Goal: Task Accomplishment & Management: Manage account settings

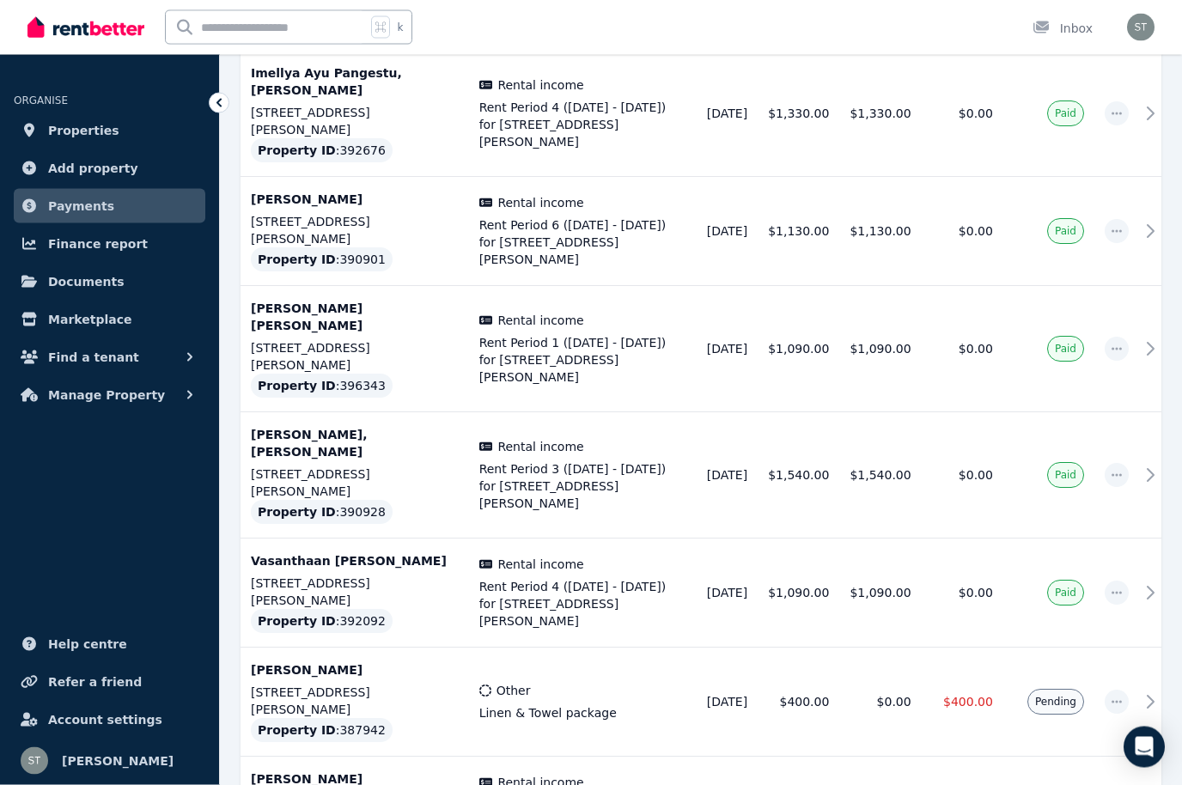
scroll to position [1385, 0]
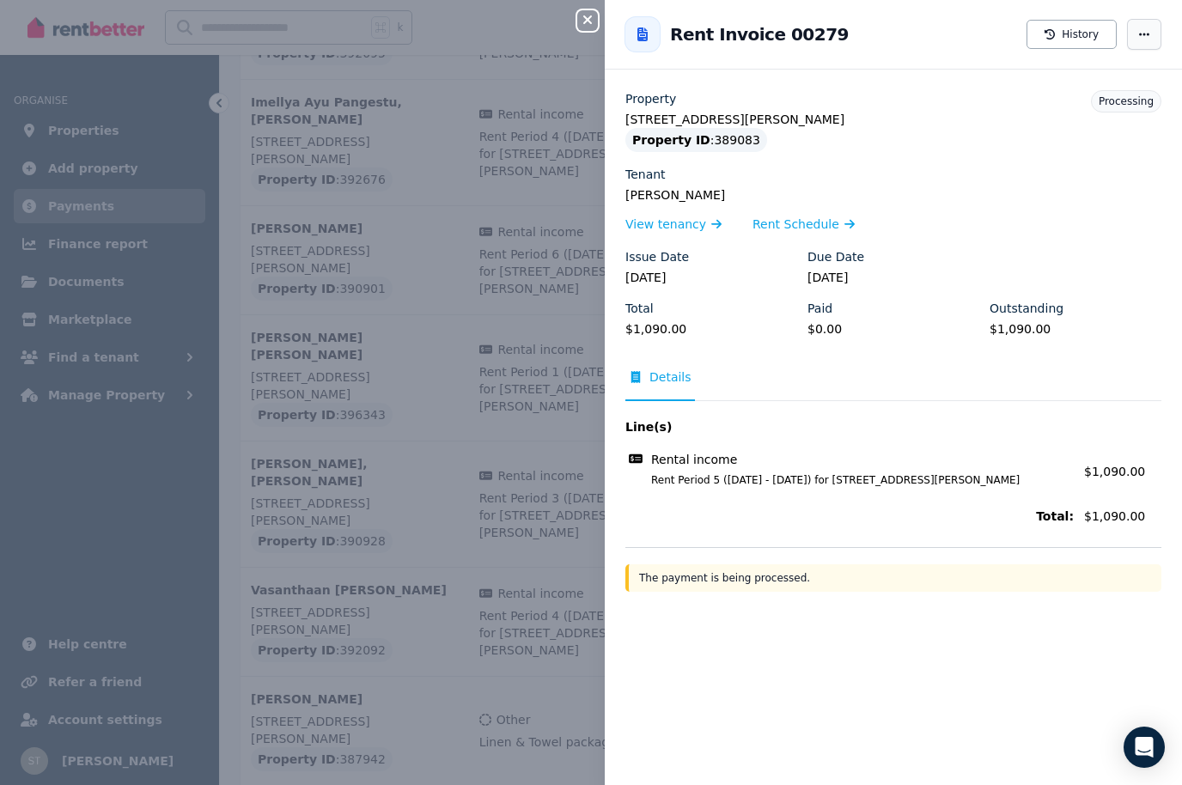
click at [1146, 30] on icon "button" at bounding box center [1144, 34] width 14 height 12
click at [584, 30] on button "Close panel" at bounding box center [587, 20] width 21 height 21
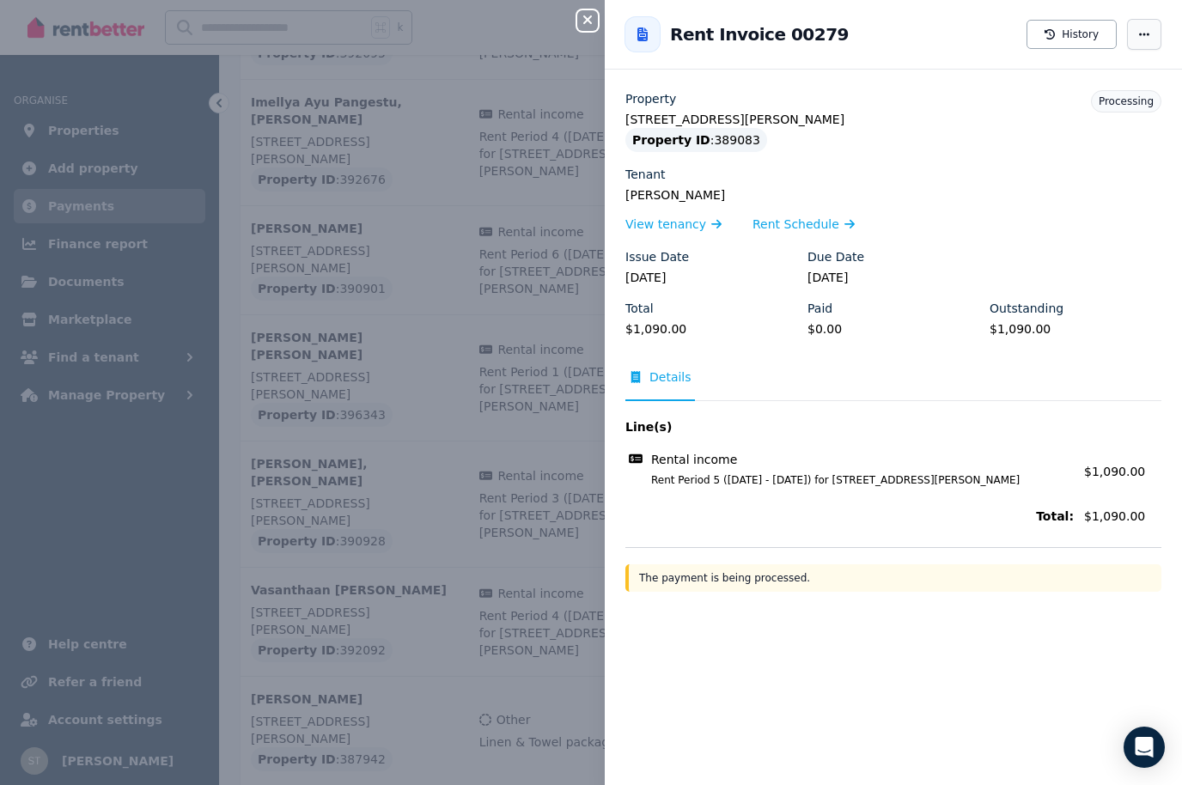
click at [1148, 33] on icon "button" at bounding box center [1144, 34] width 14 height 12
click at [1075, 34] on button "History" at bounding box center [1071, 34] width 90 height 29
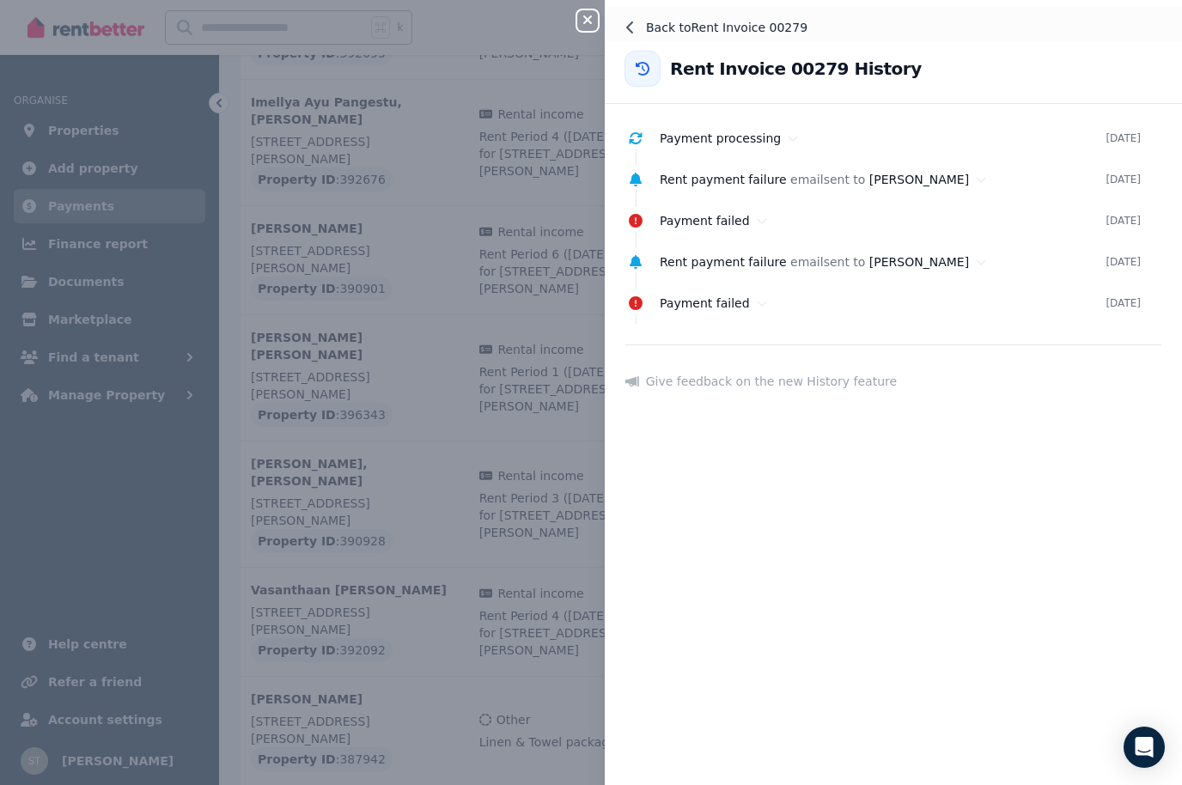
click at [643, 21] on button "Back to Rent Invoice 00279" at bounding box center [893, 27] width 577 height 41
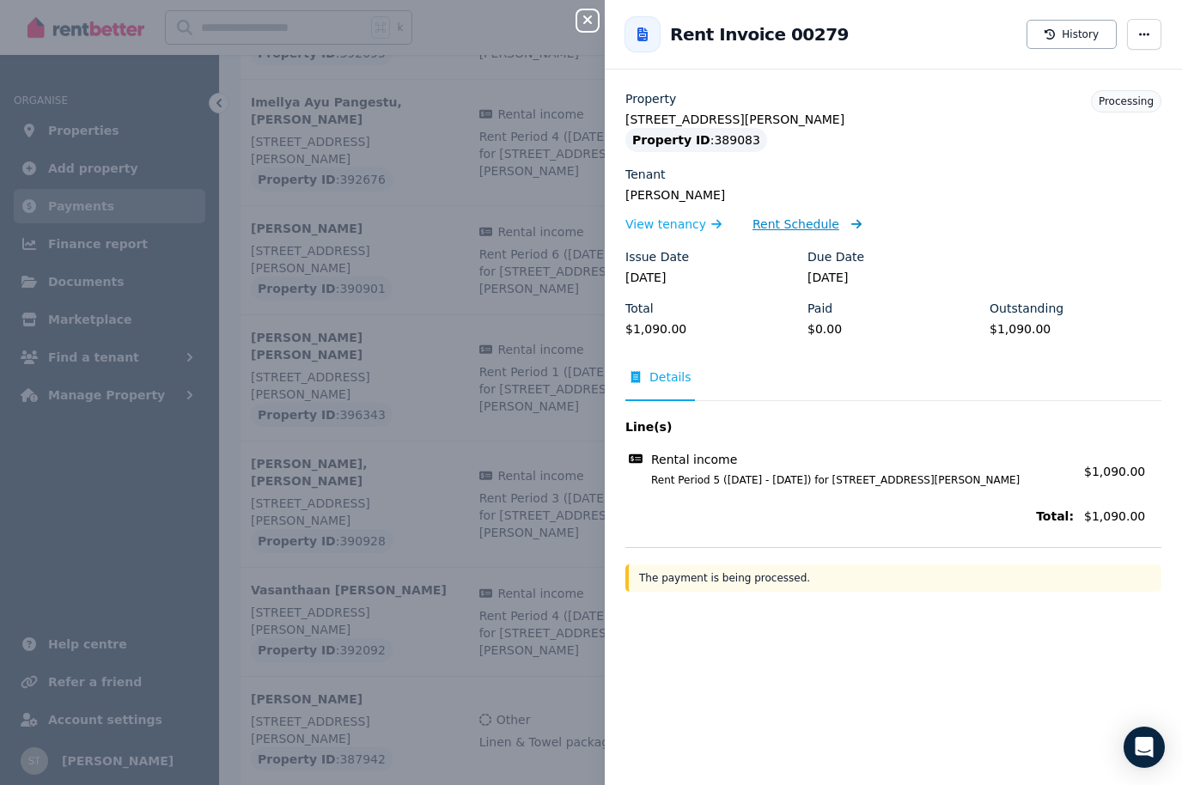
click at [800, 220] on span "Rent Schedule" at bounding box center [795, 224] width 87 height 17
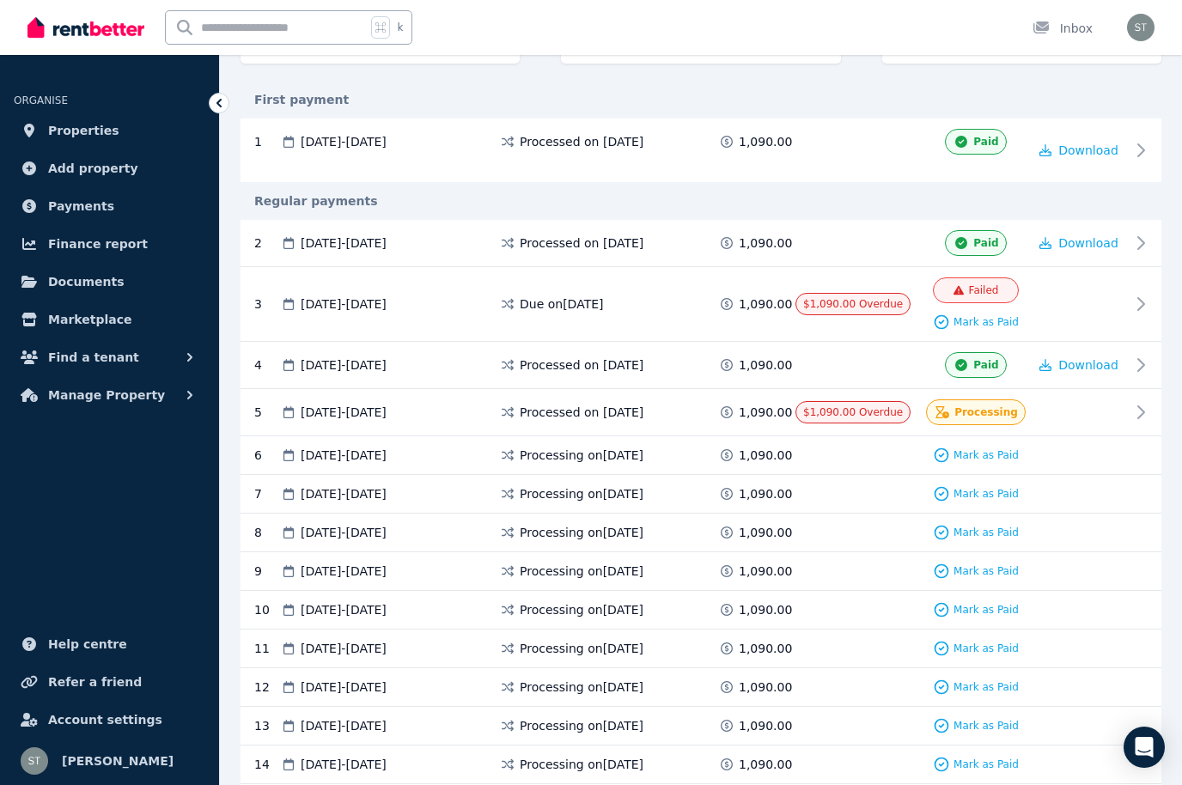
scroll to position [288, 0]
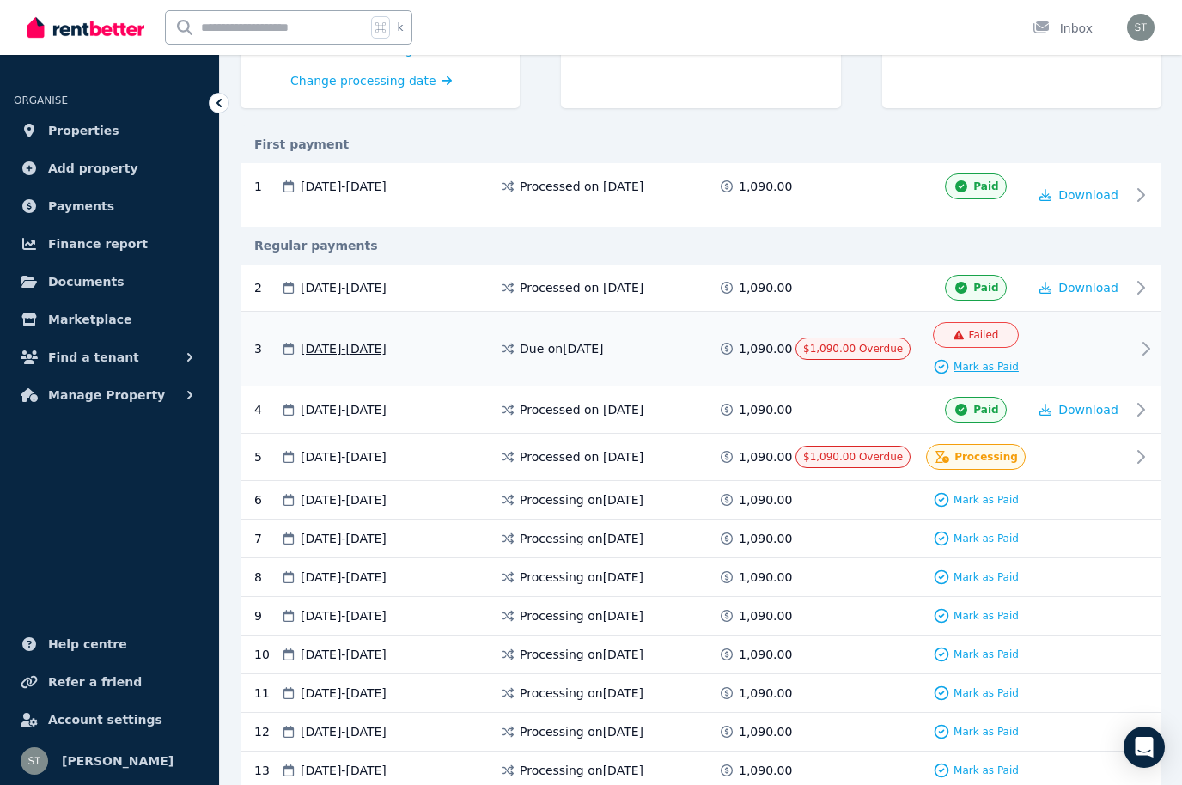
click at [969, 374] on span "Mark as Paid" at bounding box center [985, 367] width 65 height 14
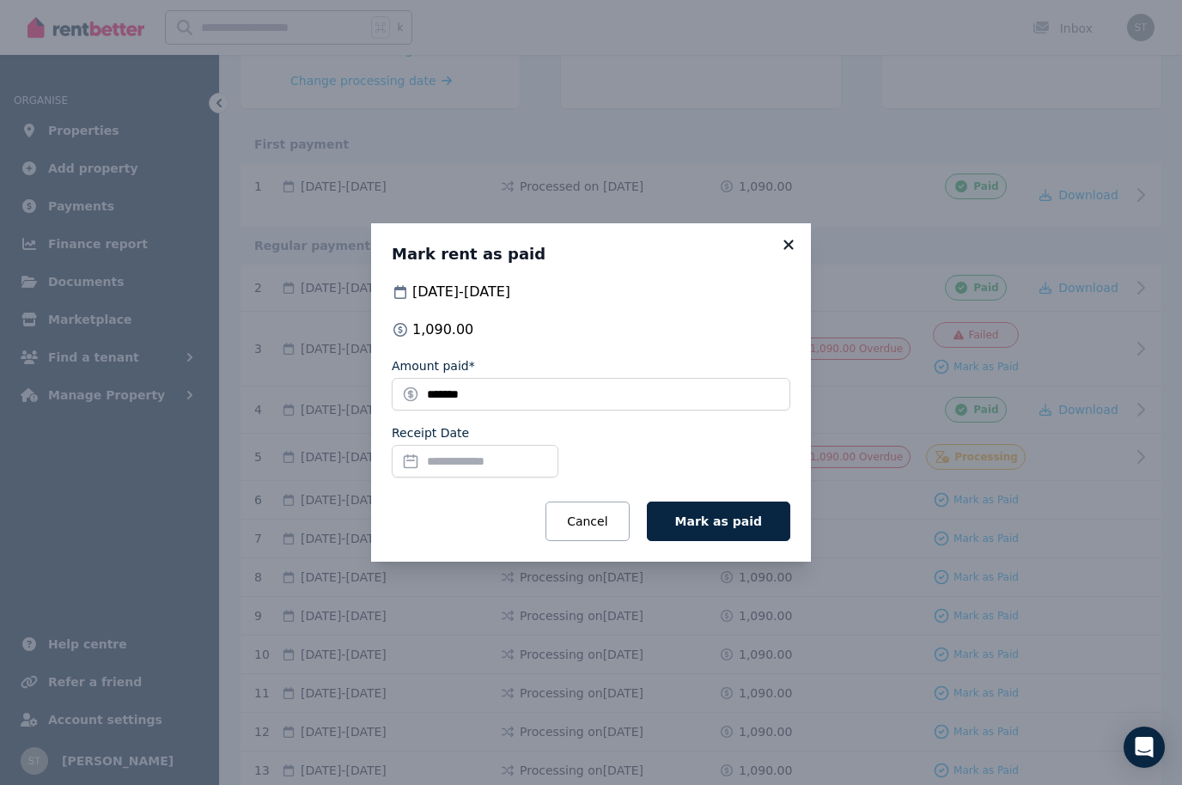
click at [784, 253] on icon at bounding box center [788, 244] width 17 height 15
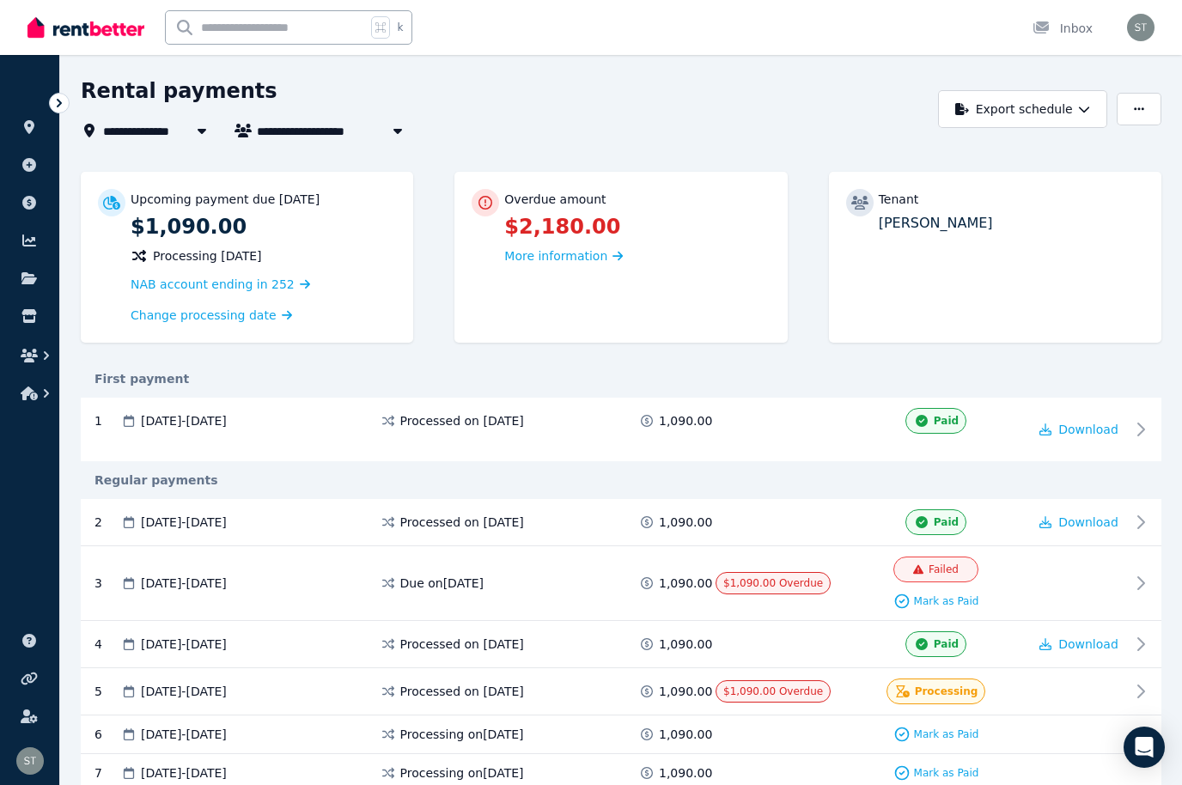
scroll to position [59, 0]
